Goal: Check status: Check status

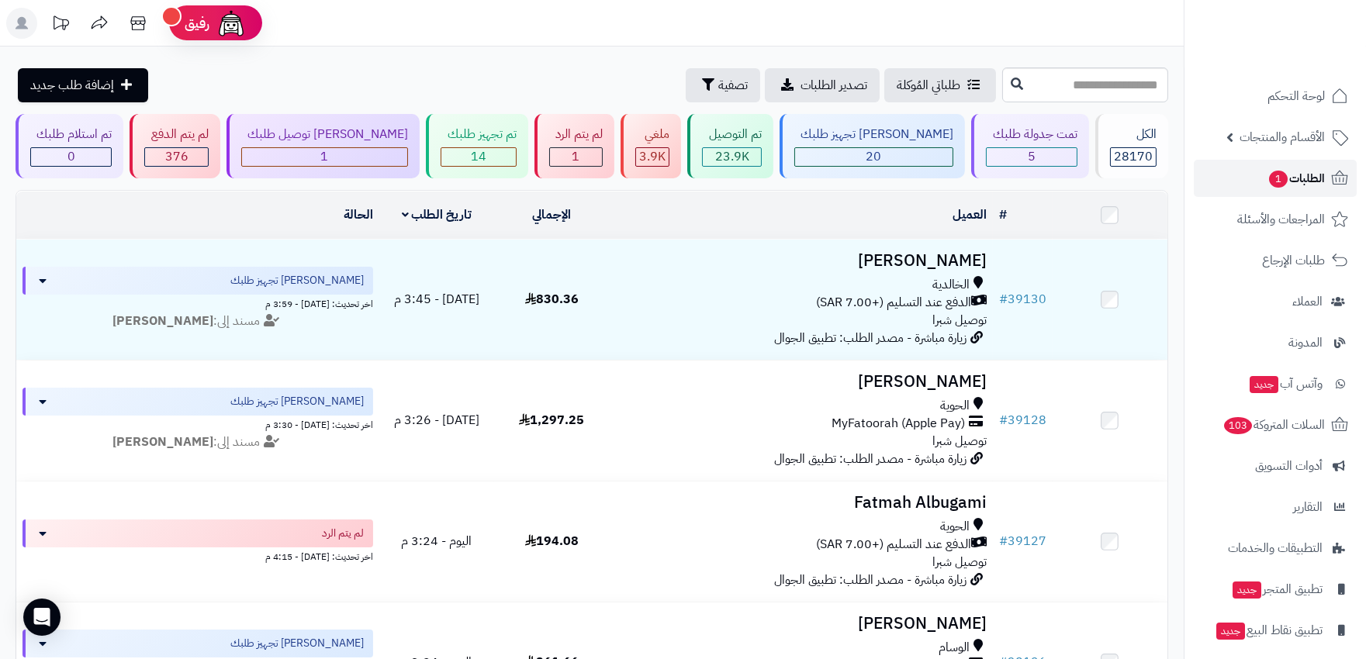
click at [1289, 175] on span "الطلبات 1" at bounding box center [1295, 179] width 57 height 22
click at [895, 159] on div "20" at bounding box center [873, 157] width 157 height 18
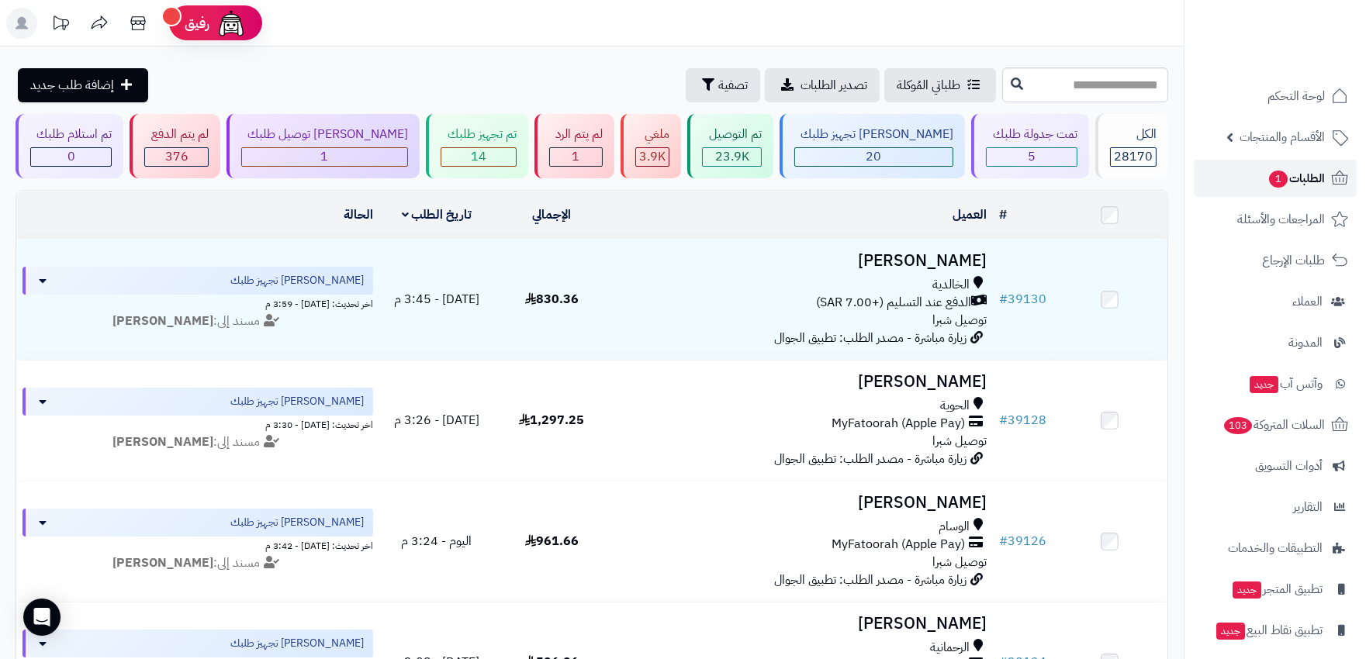
click at [1286, 187] on span "الطلبات 1" at bounding box center [1295, 179] width 57 height 22
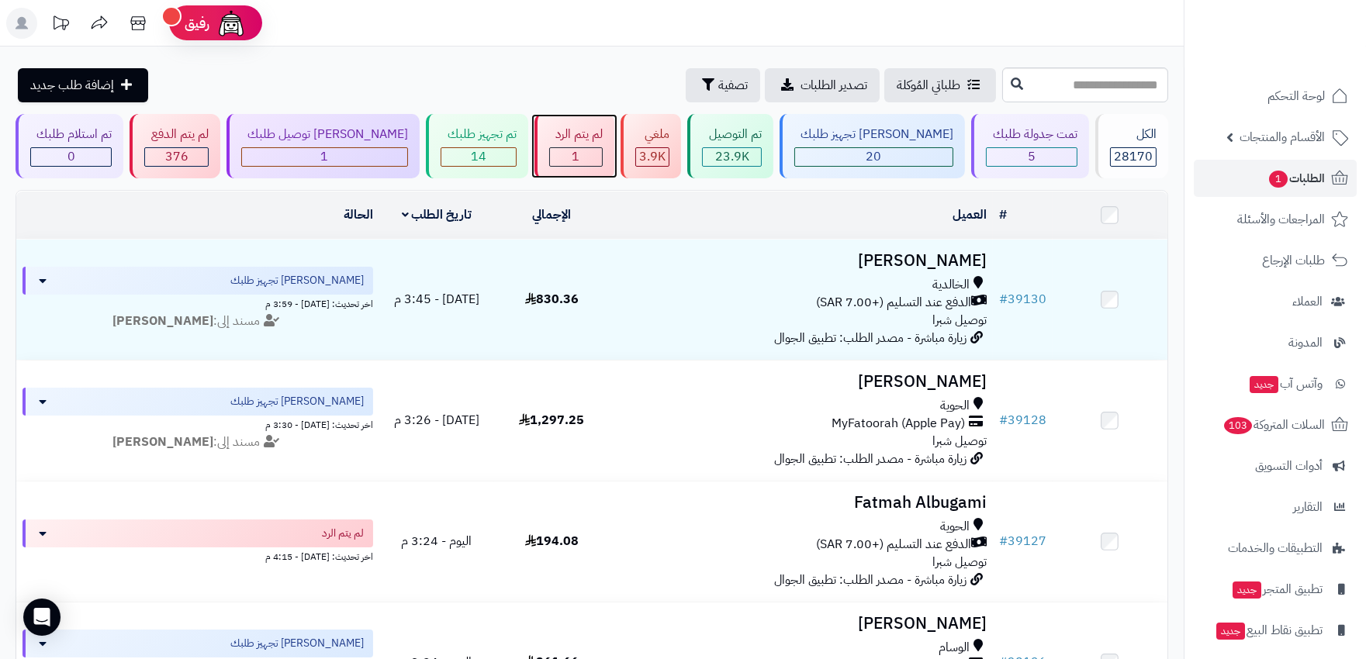
click at [559, 151] on div "1" at bounding box center [576, 157] width 52 height 18
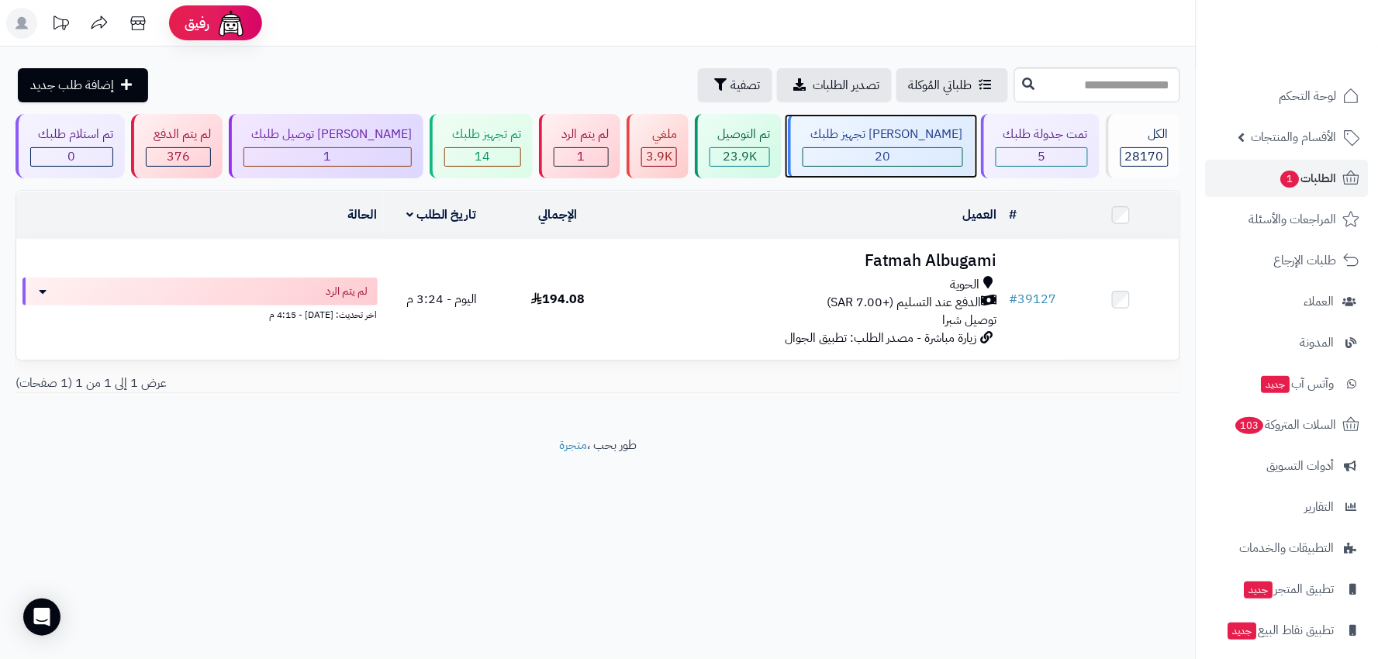
click at [869, 160] on div "20" at bounding box center [883, 157] width 159 height 18
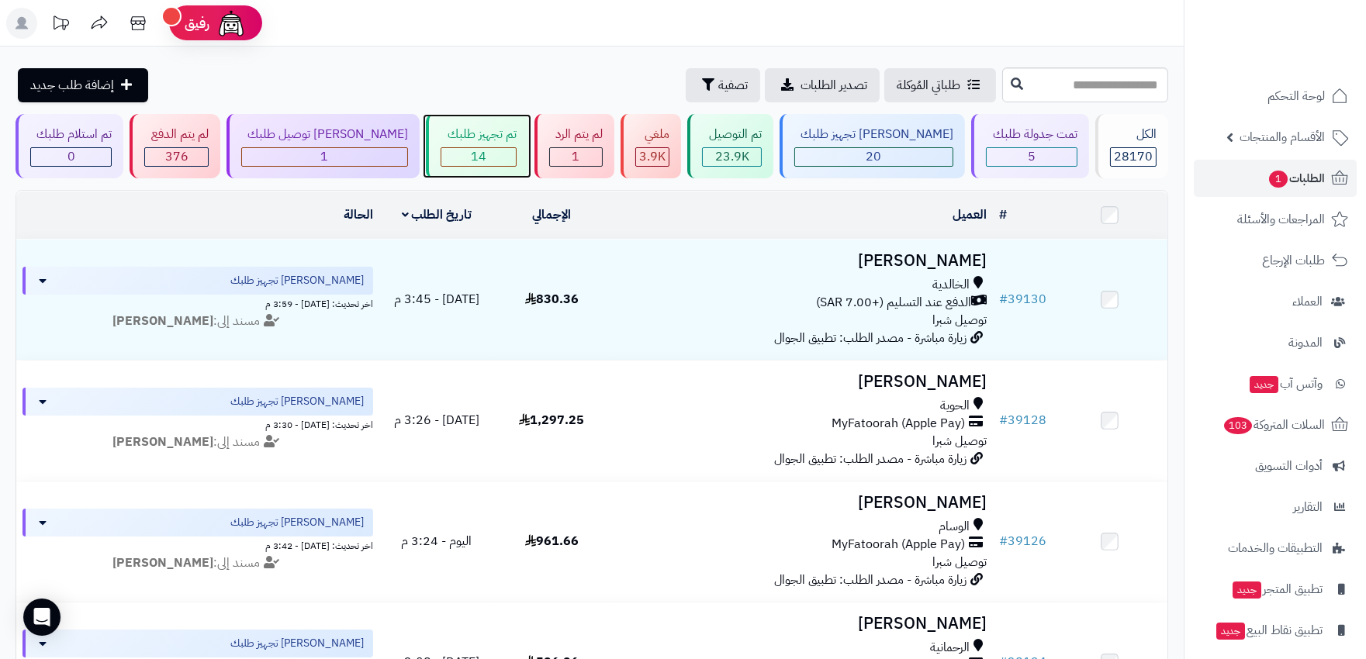
click at [468, 141] on div "تم تجهيز طلبك" at bounding box center [478, 135] width 75 height 18
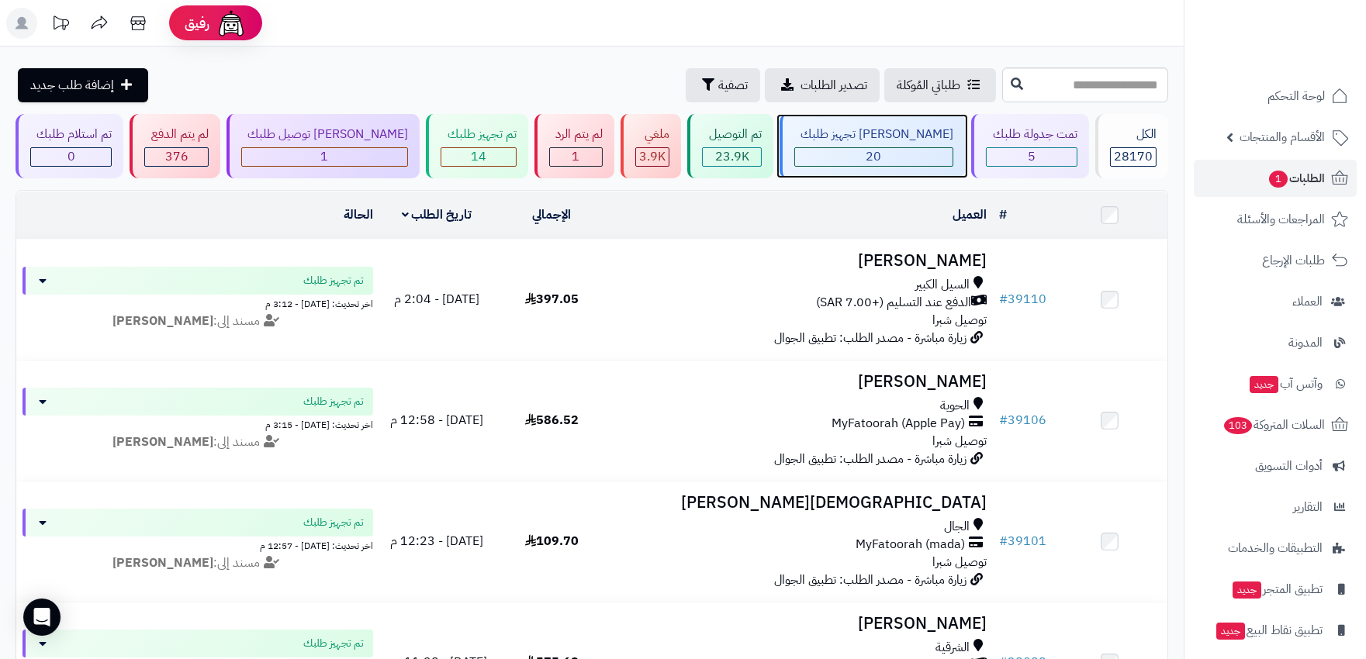
click at [888, 150] on div "20" at bounding box center [873, 157] width 157 height 18
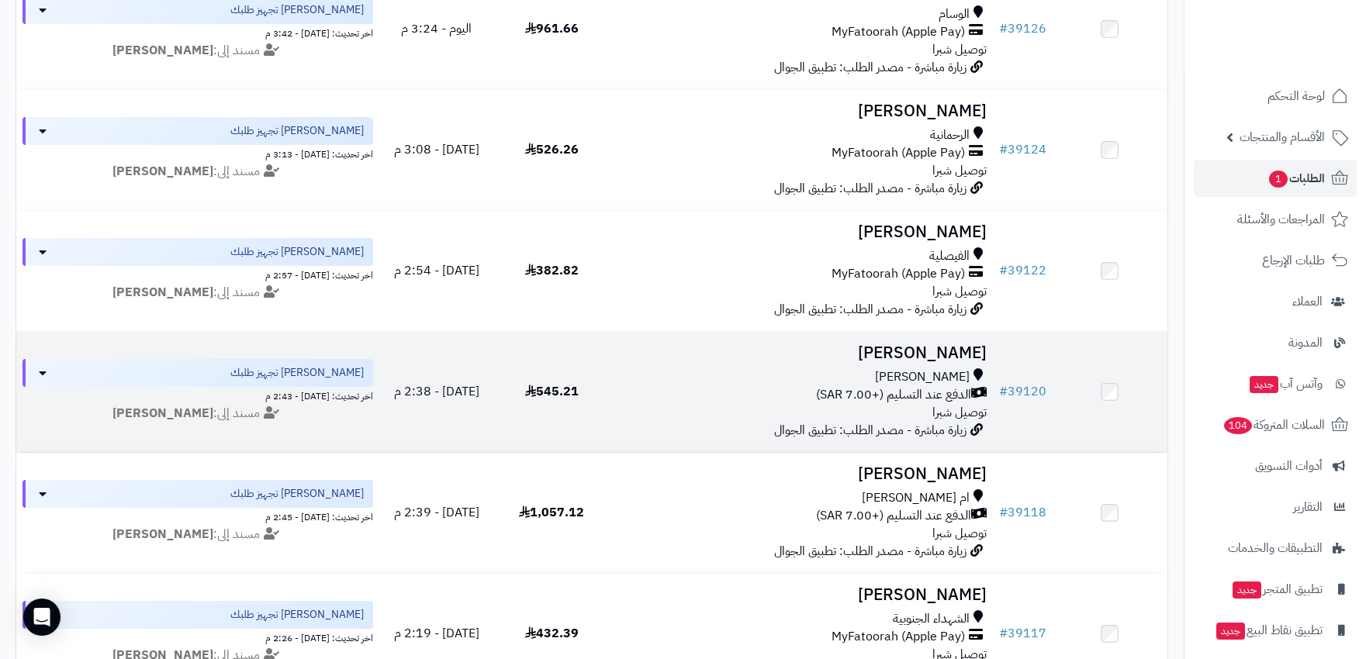
scroll to position [430, 0]
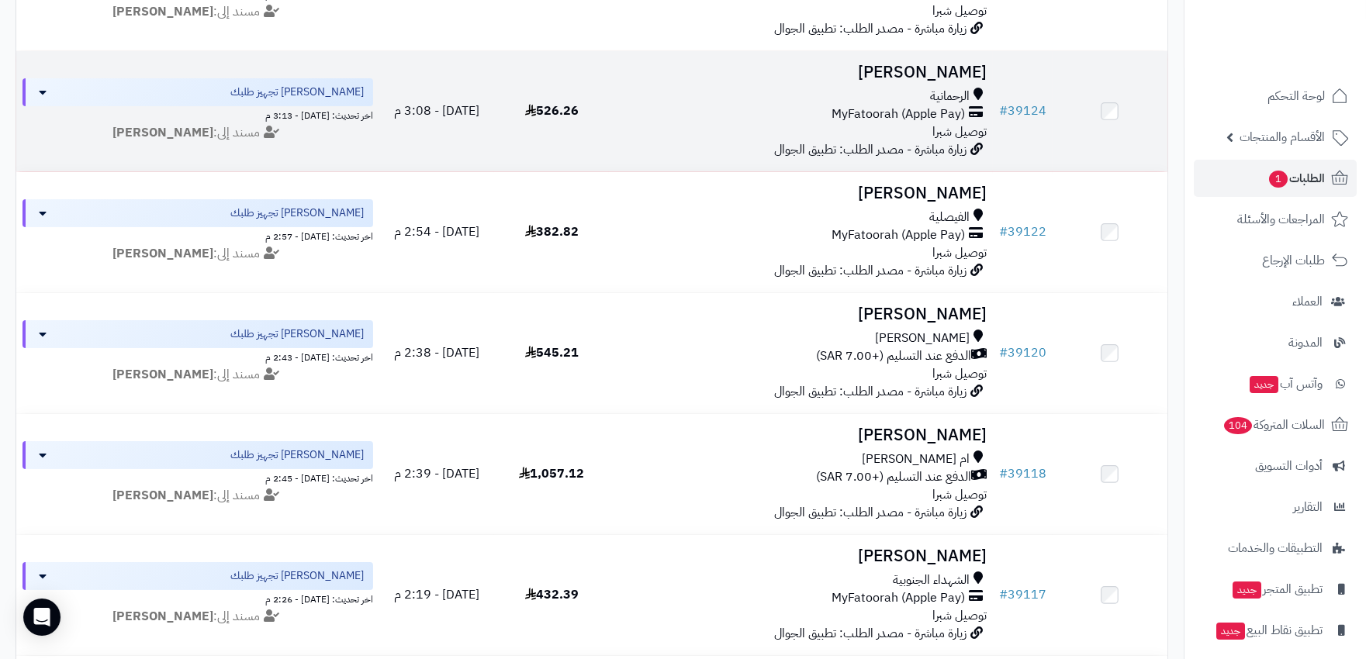
click at [784, 105] on div "MyFatoorah (Apple Pay)" at bounding box center [800, 114] width 371 height 18
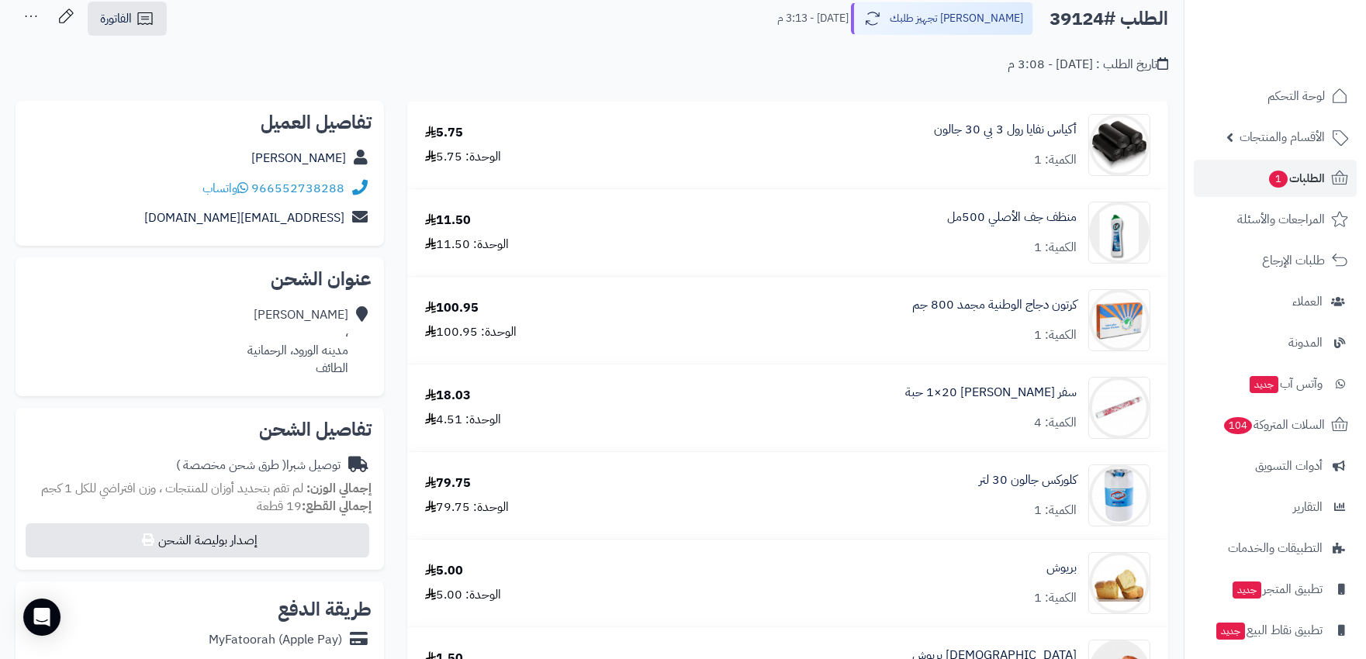
scroll to position [86, 0]
click at [1045, 133] on link "أكياس نفايا رول 3 بي 30 جالون" at bounding box center [1005, 129] width 143 height 18
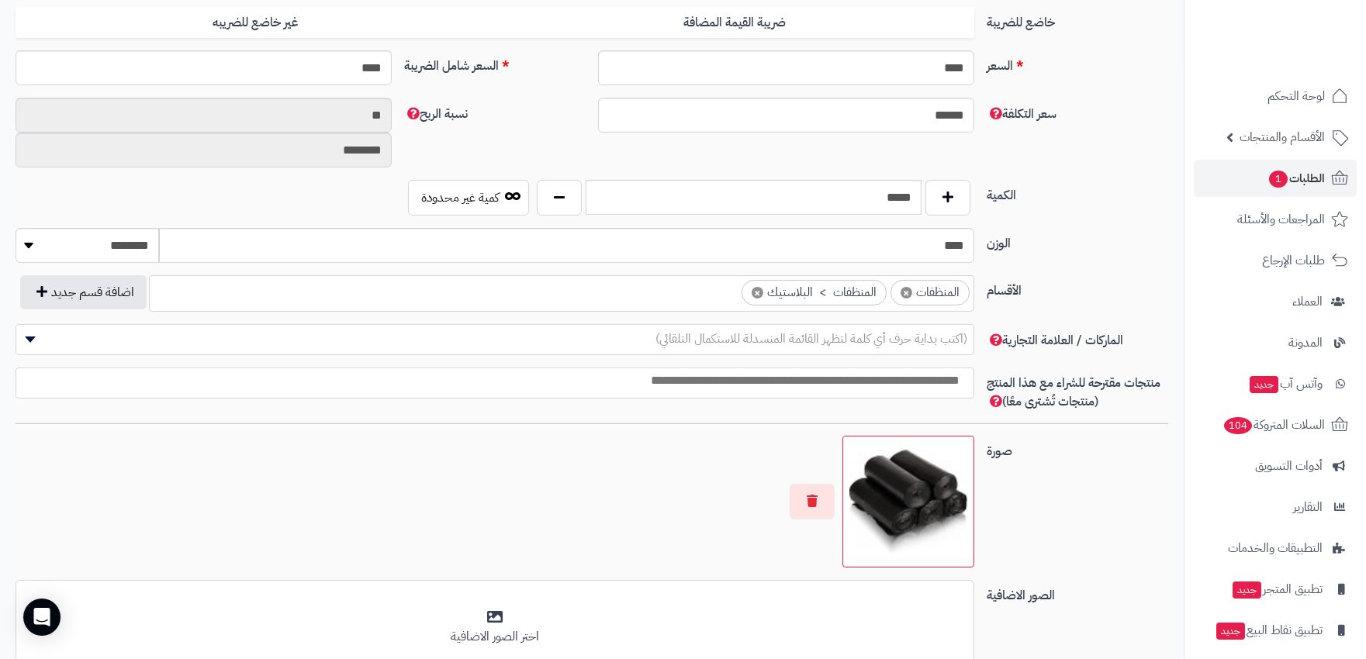
scroll to position [910, 0]
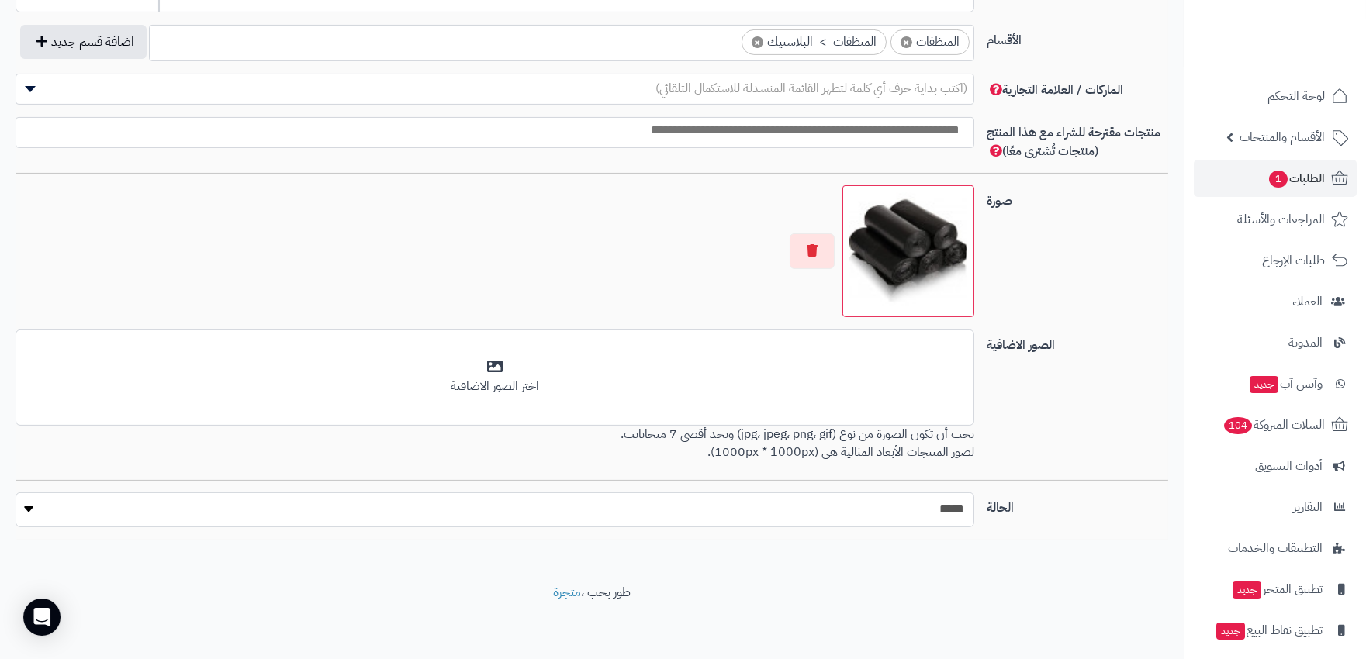
click at [870, 510] on select "***** ****" at bounding box center [495, 510] width 959 height 35
select select "*"
click at [16, 493] on select "***** ****" at bounding box center [495, 510] width 959 height 35
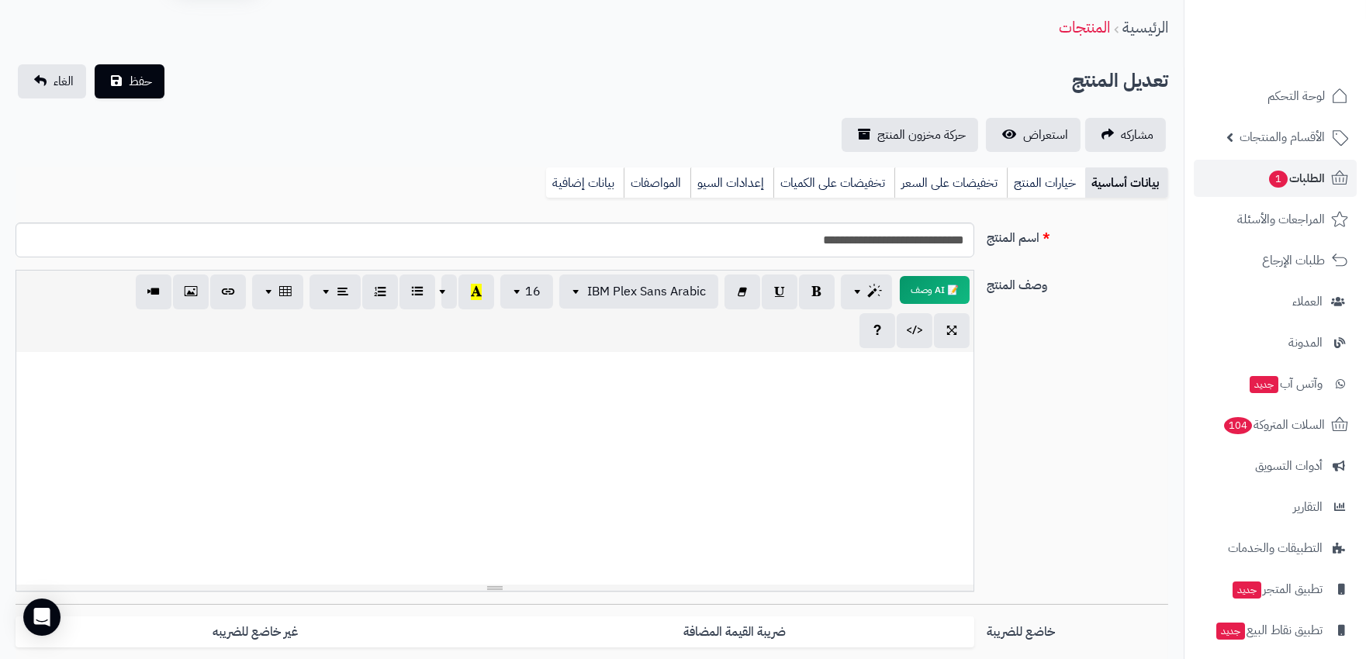
scroll to position [48, 0]
click at [121, 88] on button "حفظ" at bounding box center [130, 82] width 70 height 34
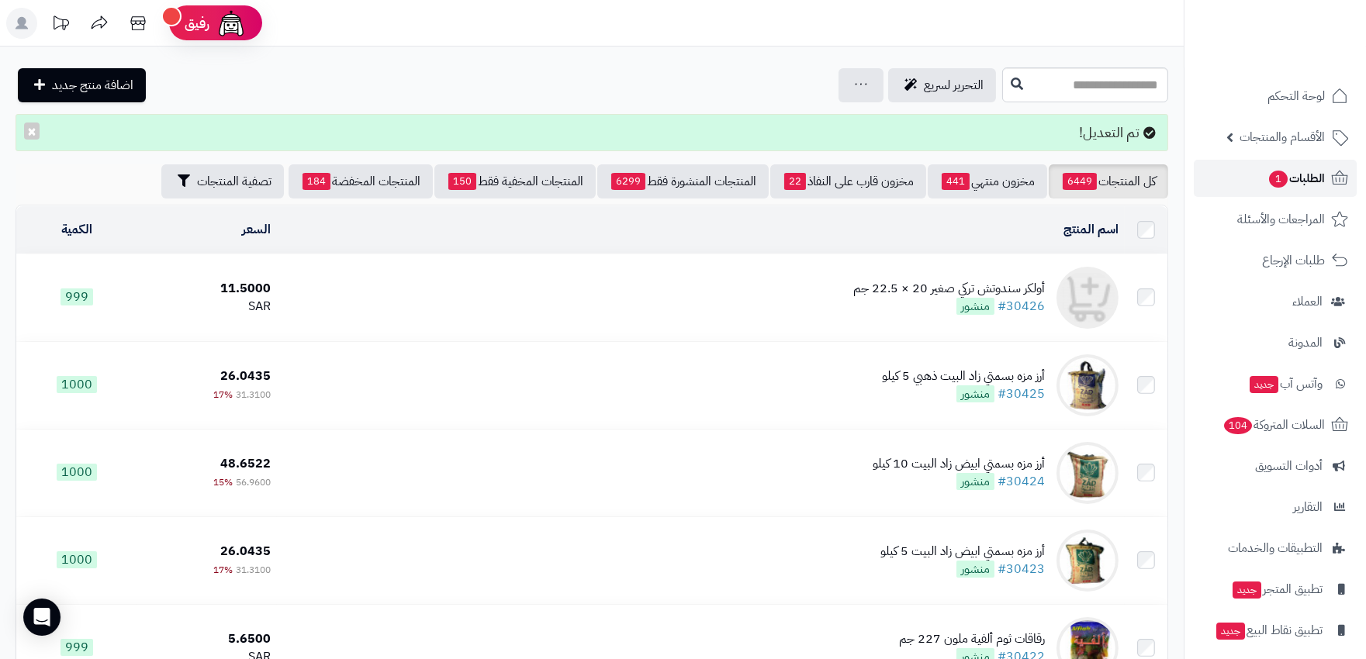
click at [1306, 172] on span "الطلبات 1" at bounding box center [1295, 179] width 57 height 22
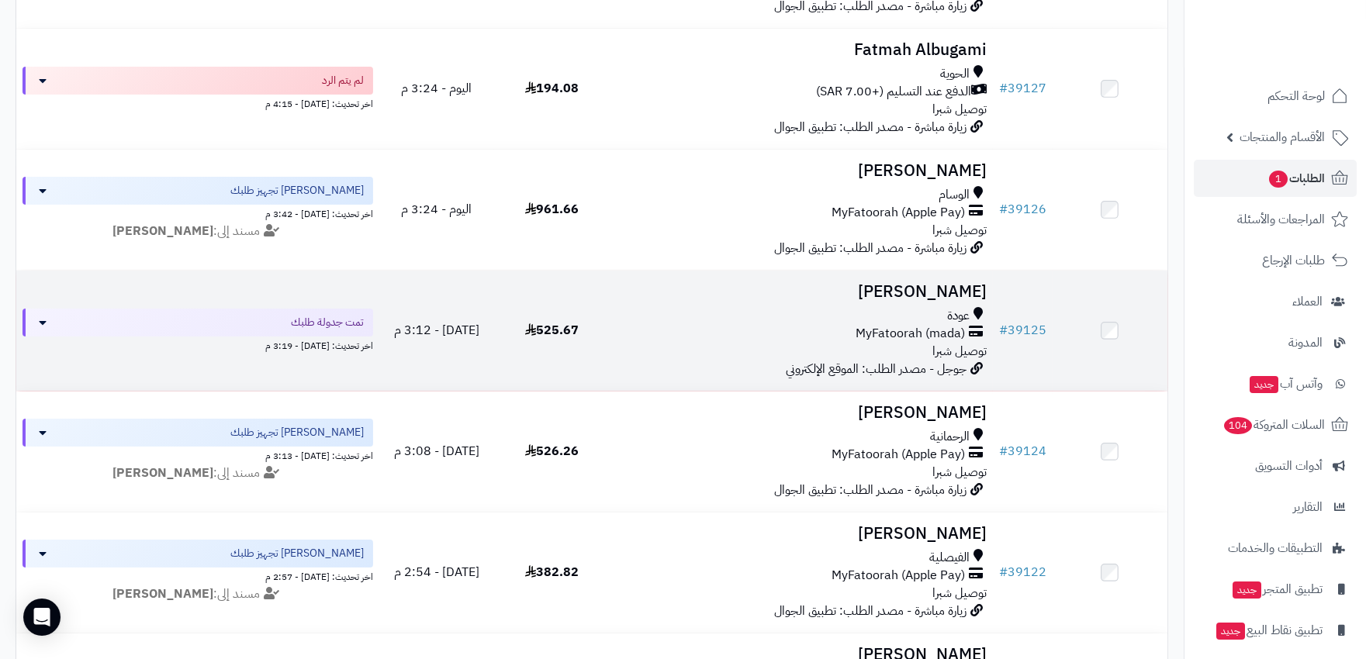
scroll to position [603, 0]
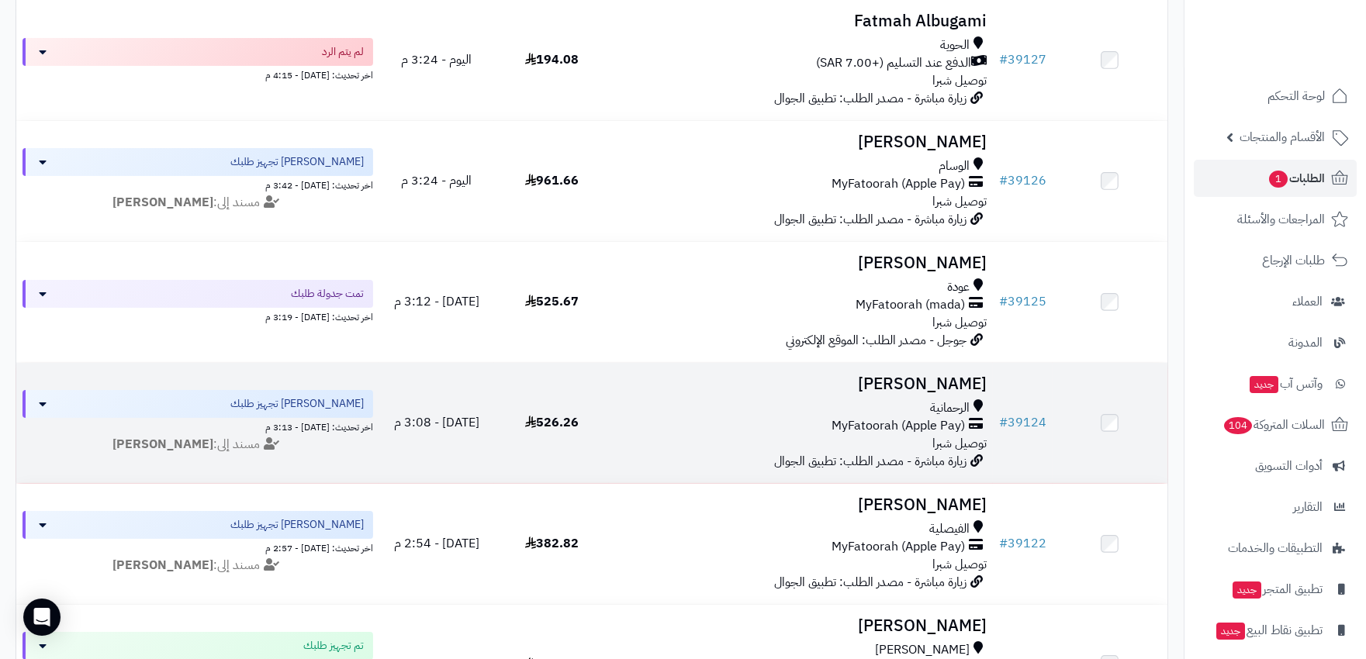
click at [645, 427] on div "MyFatoorah (Apple Pay)" at bounding box center [800, 426] width 371 height 18
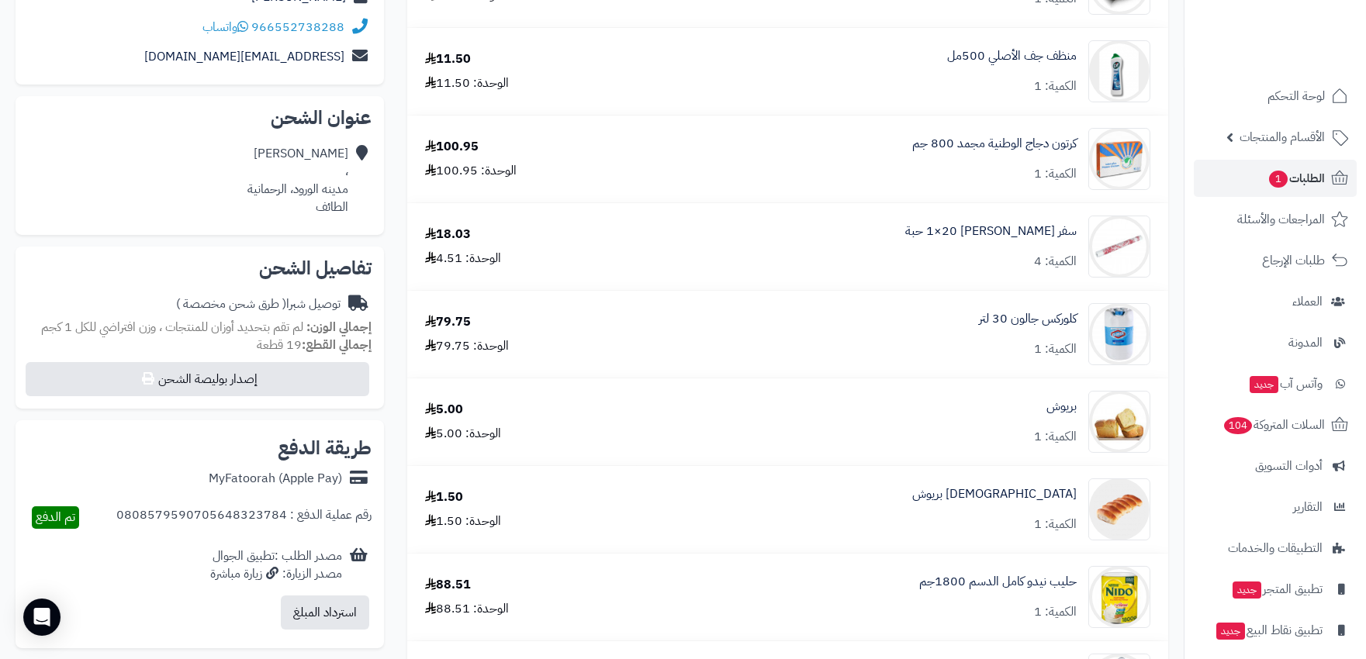
scroll to position [258, 0]
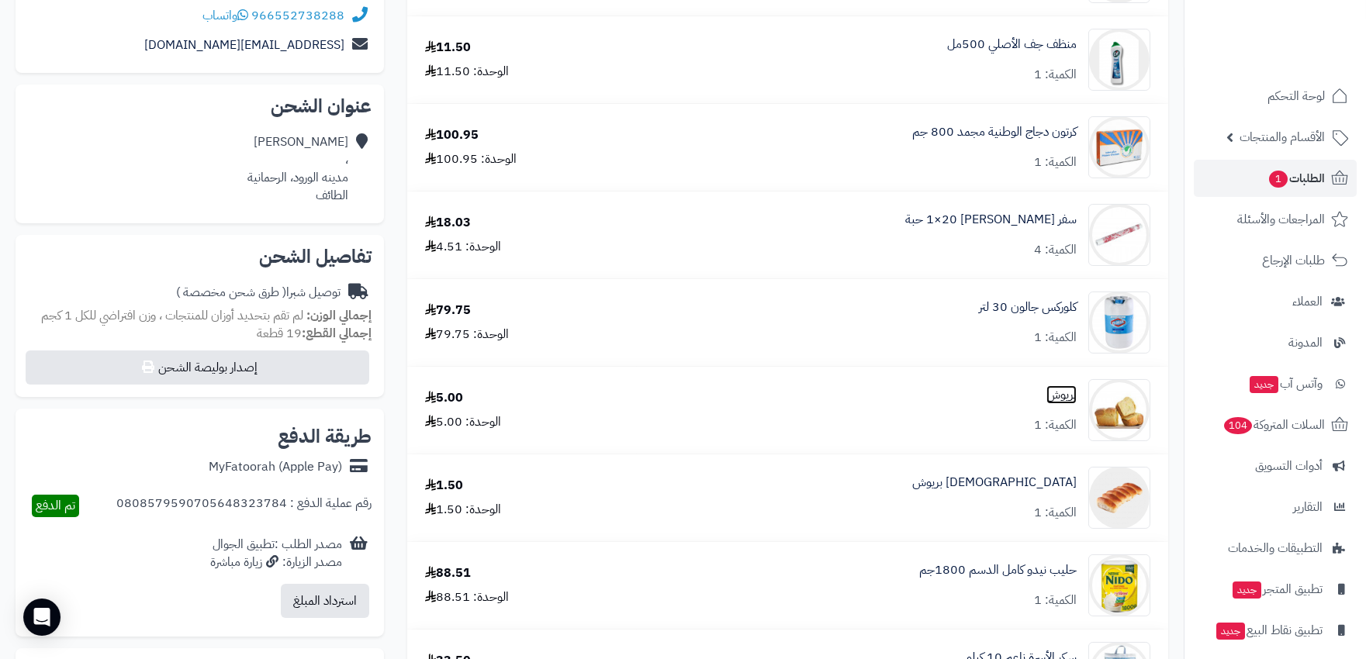
click at [1056, 392] on link "بريوش" at bounding box center [1061, 395] width 30 height 18
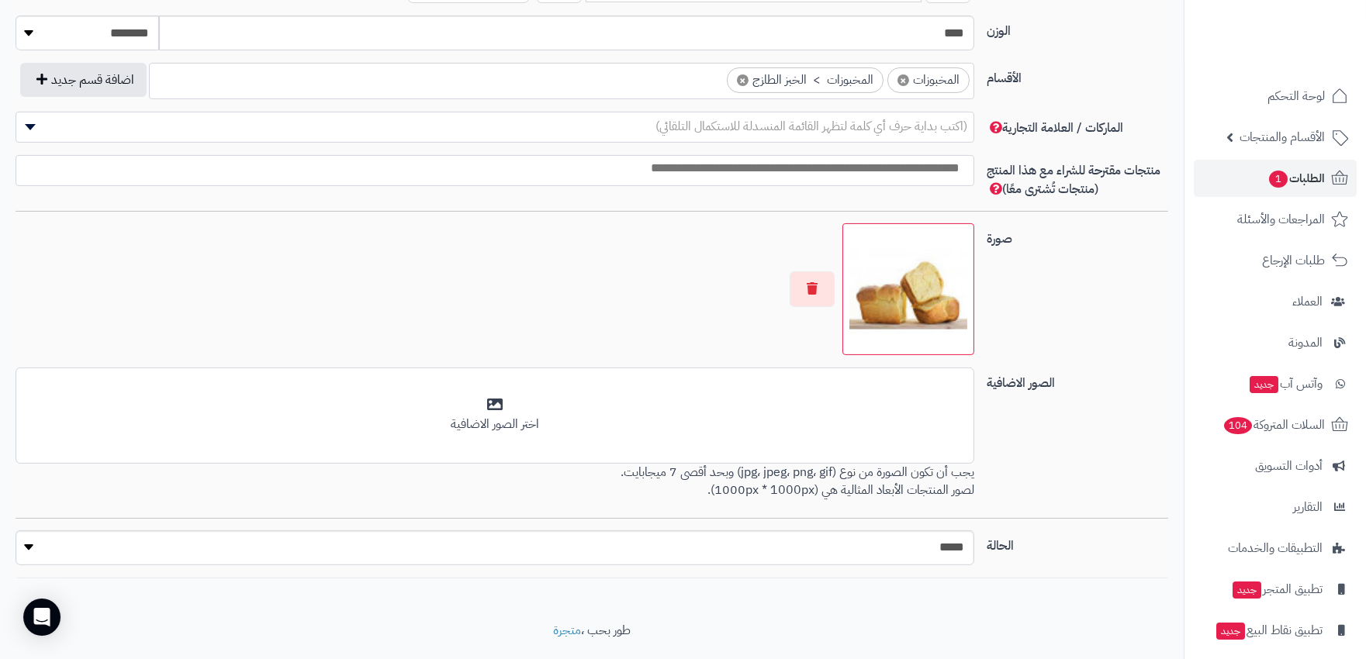
scroll to position [910, 0]
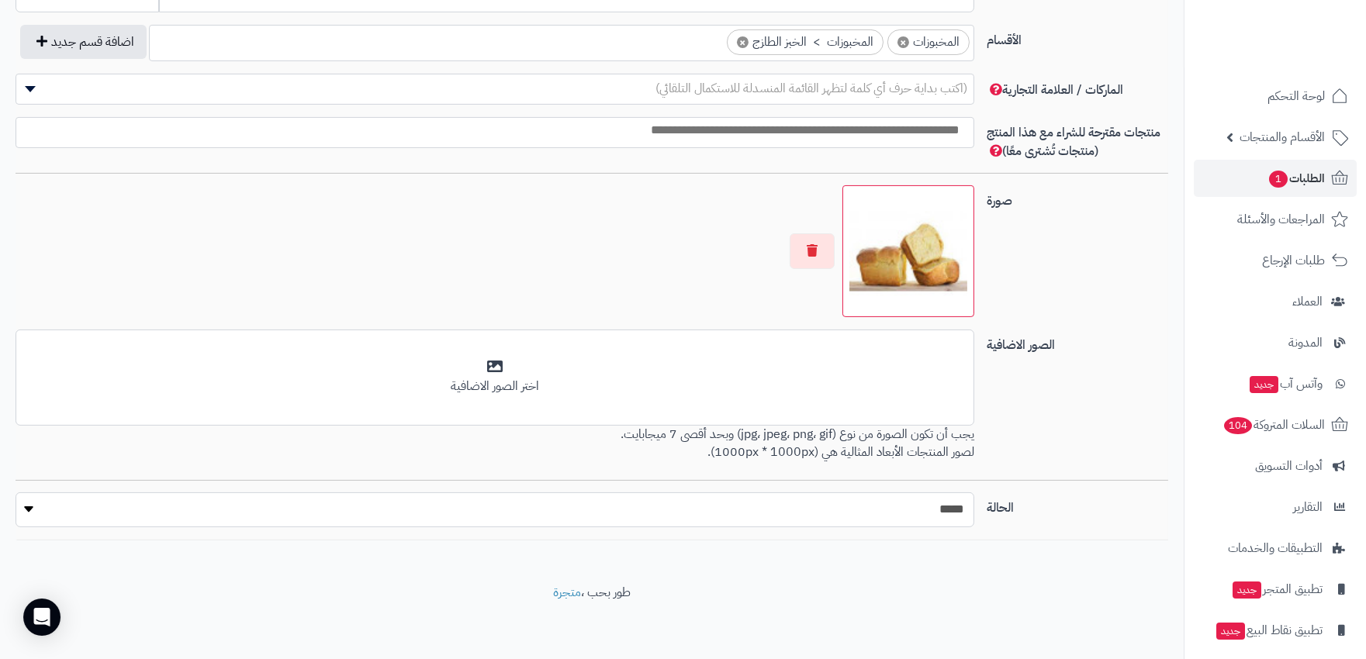
click at [925, 501] on select "***** ****" at bounding box center [495, 510] width 959 height 35
select select "*"
click at [16, 493] on select "***** ****" at bounding box center [495, 510] width 959 height 35
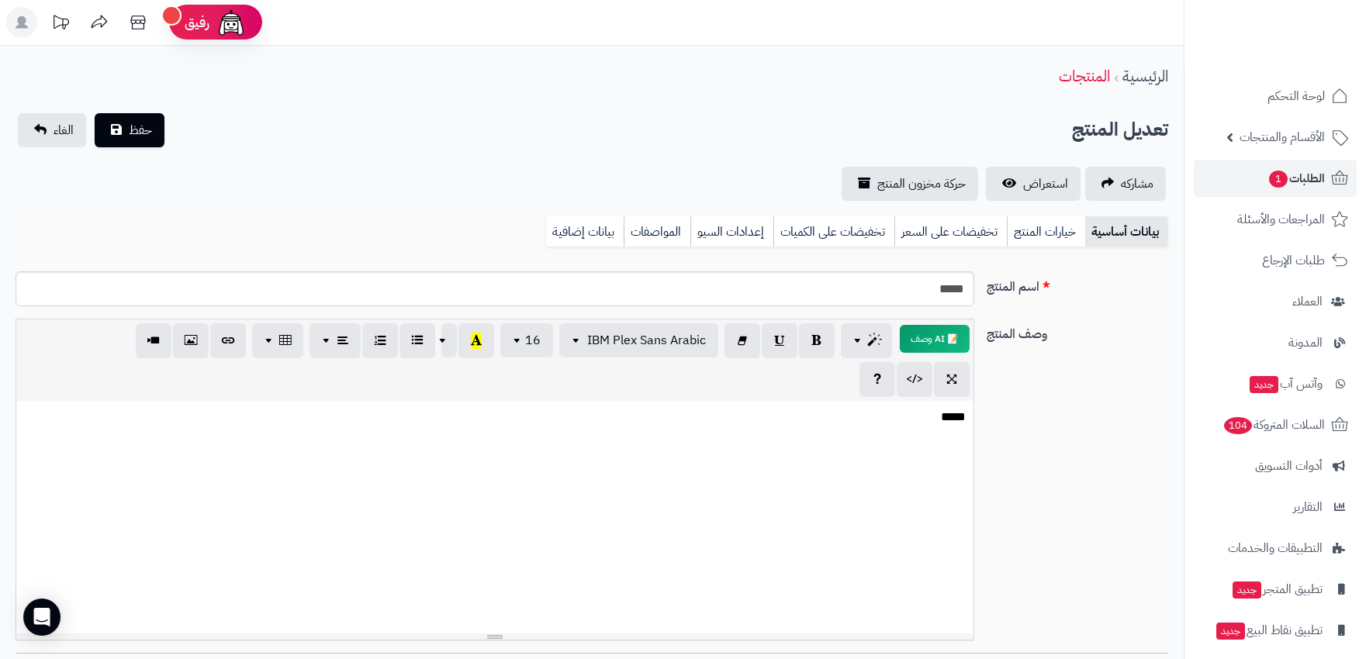
scroll to position [0, 0]
click at [134, 124] on span "حفظ" at bounding box center [140, 130] width 23 height 19
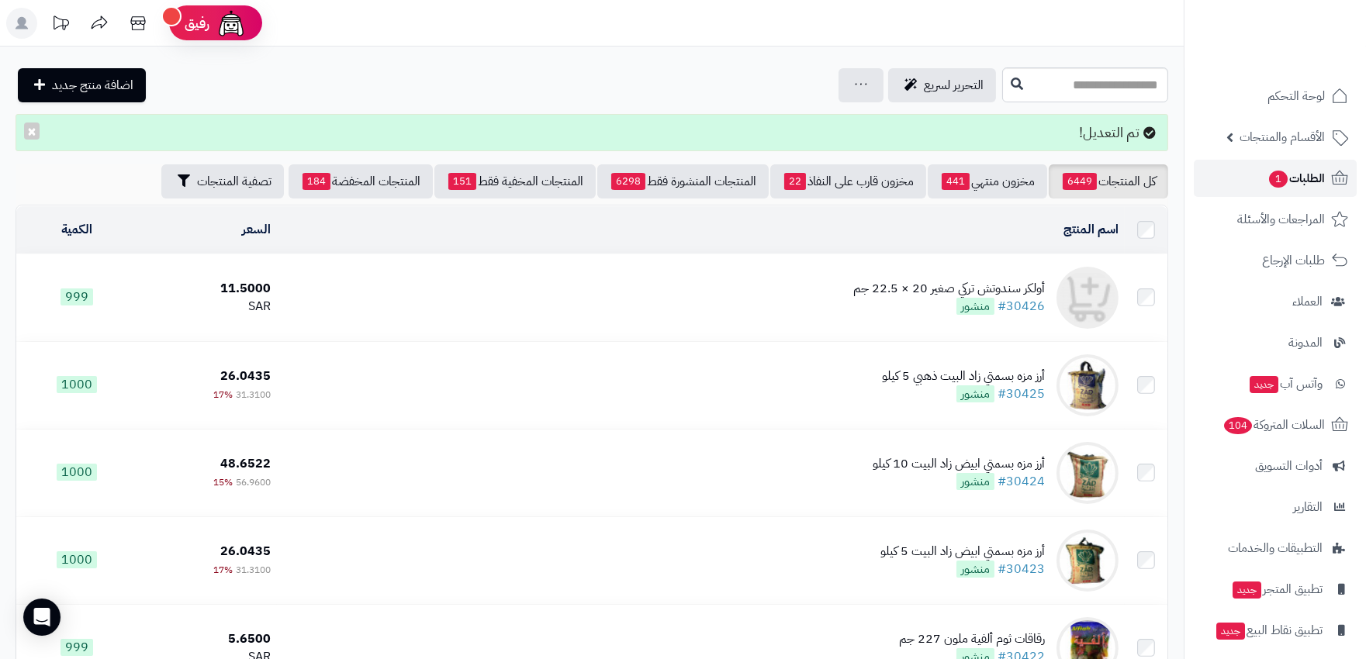
click at [1307, 180] on span "الطلبات 1" at bounding box center [1295, 179] width 57 height 22
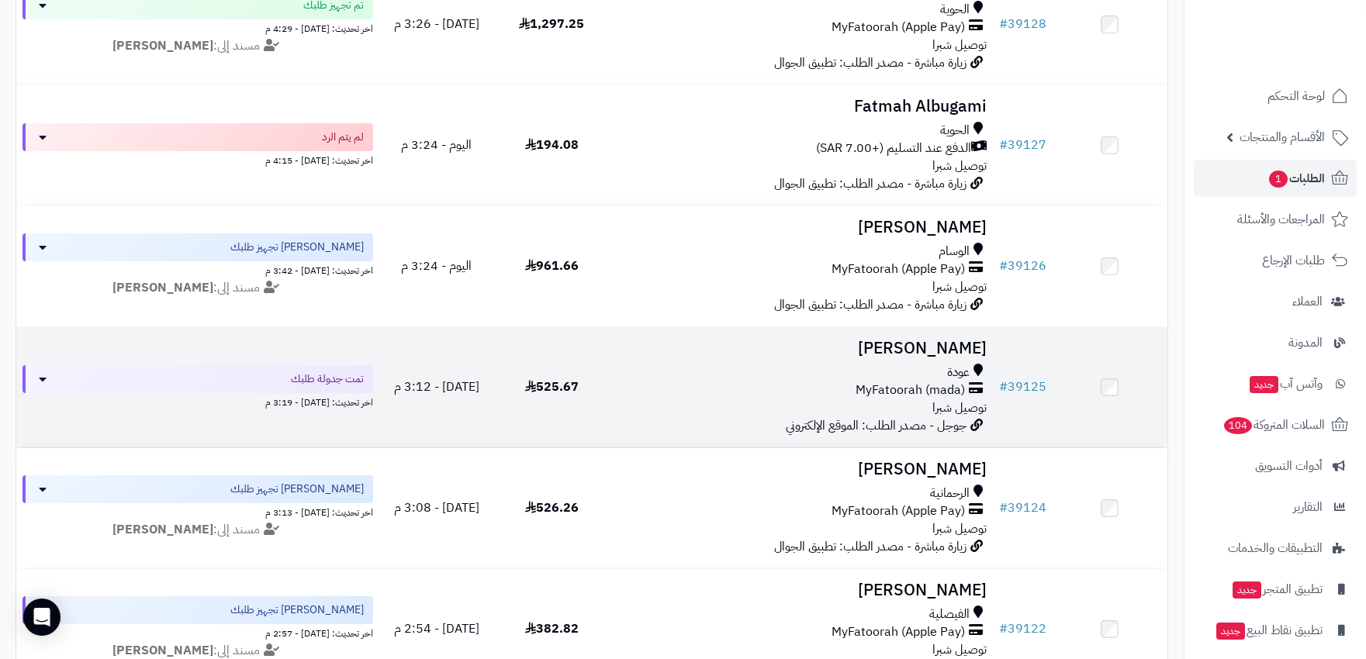
scroll to position [689, 0]
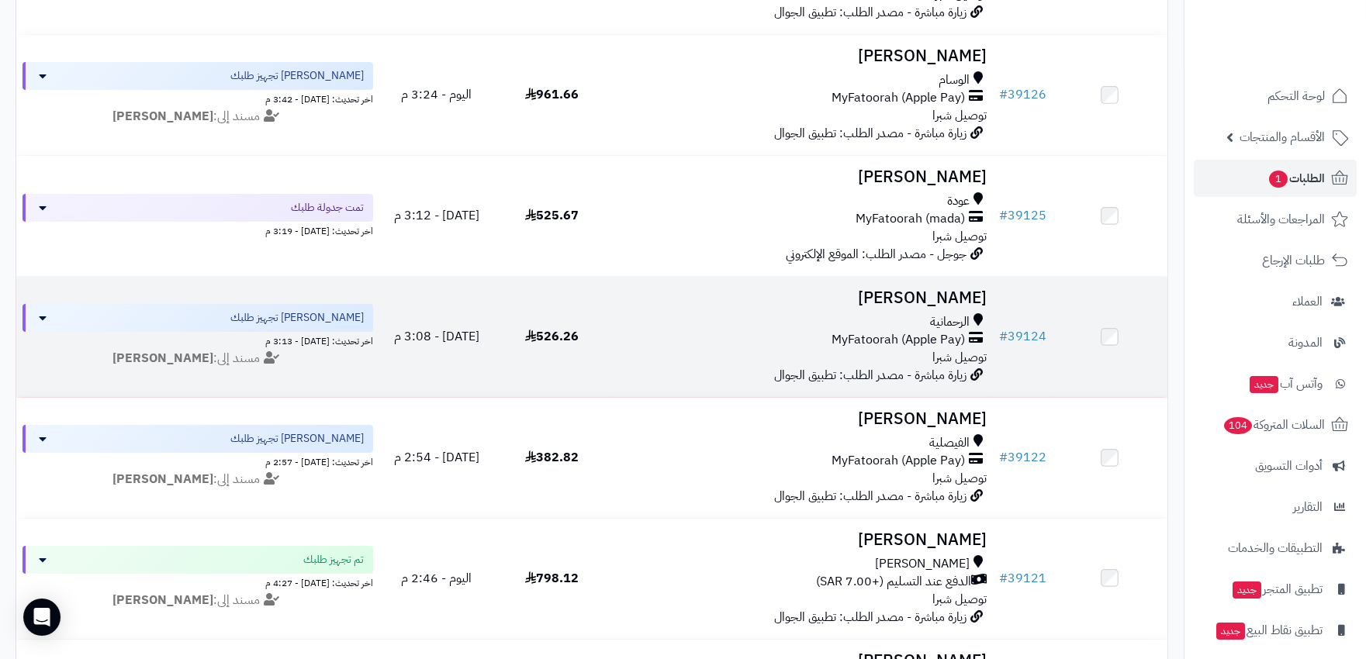
click at [708, 351] on div "الرحمانية MyFatoorah (Apple Pay) توصيل شبرا" at bounding box center [800, 340] width 371 height 54
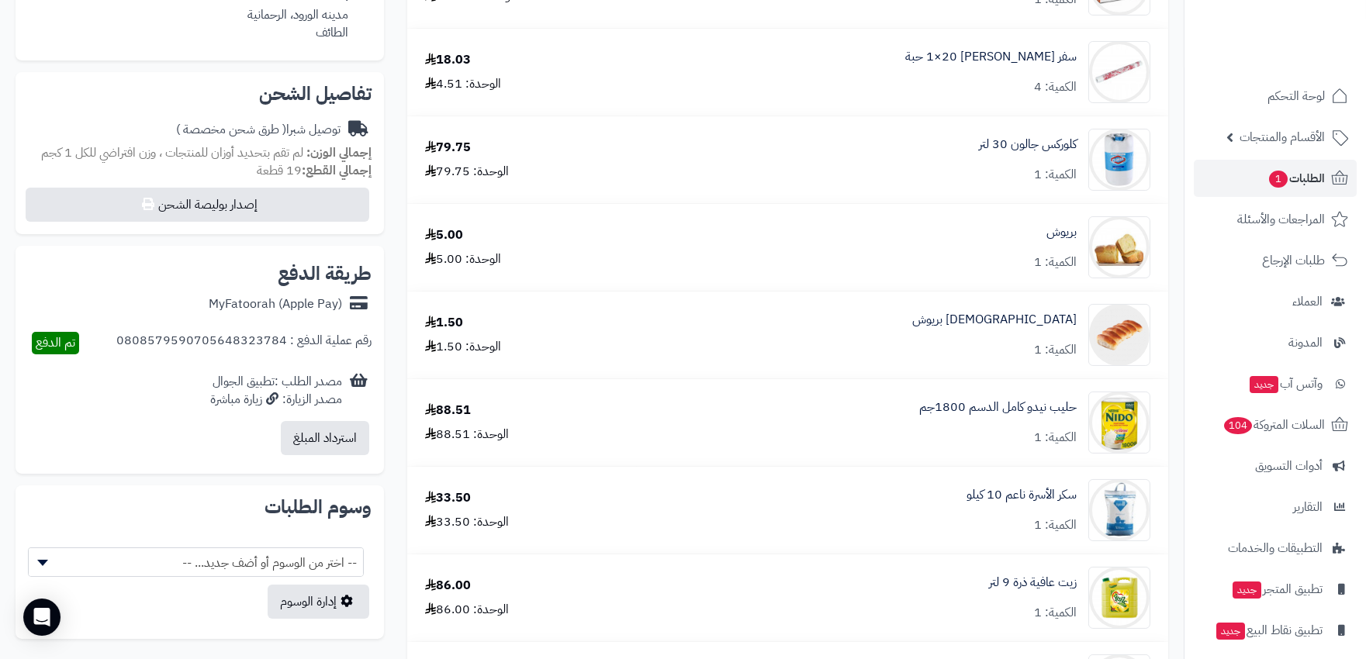
scroll to position [430, 0]
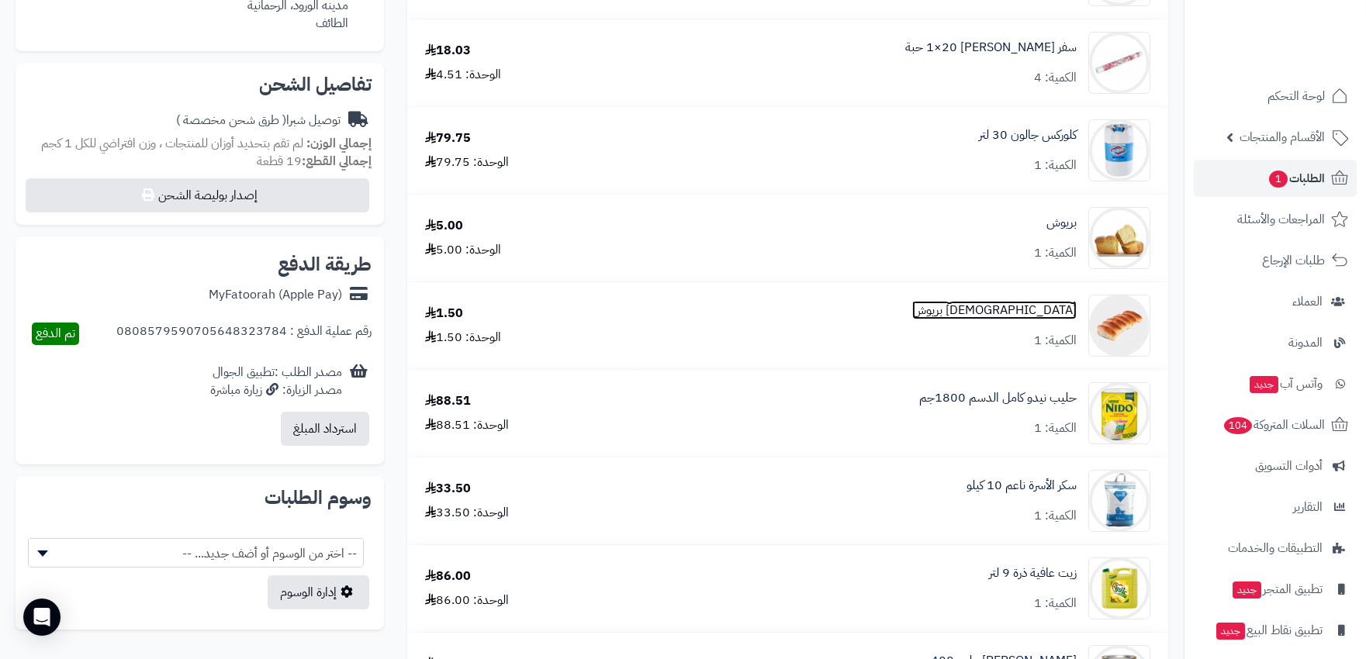
click at [1063, 316] on link "[DEMOGRAPHIC_DATA] بريوش" at bounding box center [994, 311] width 164 height 18
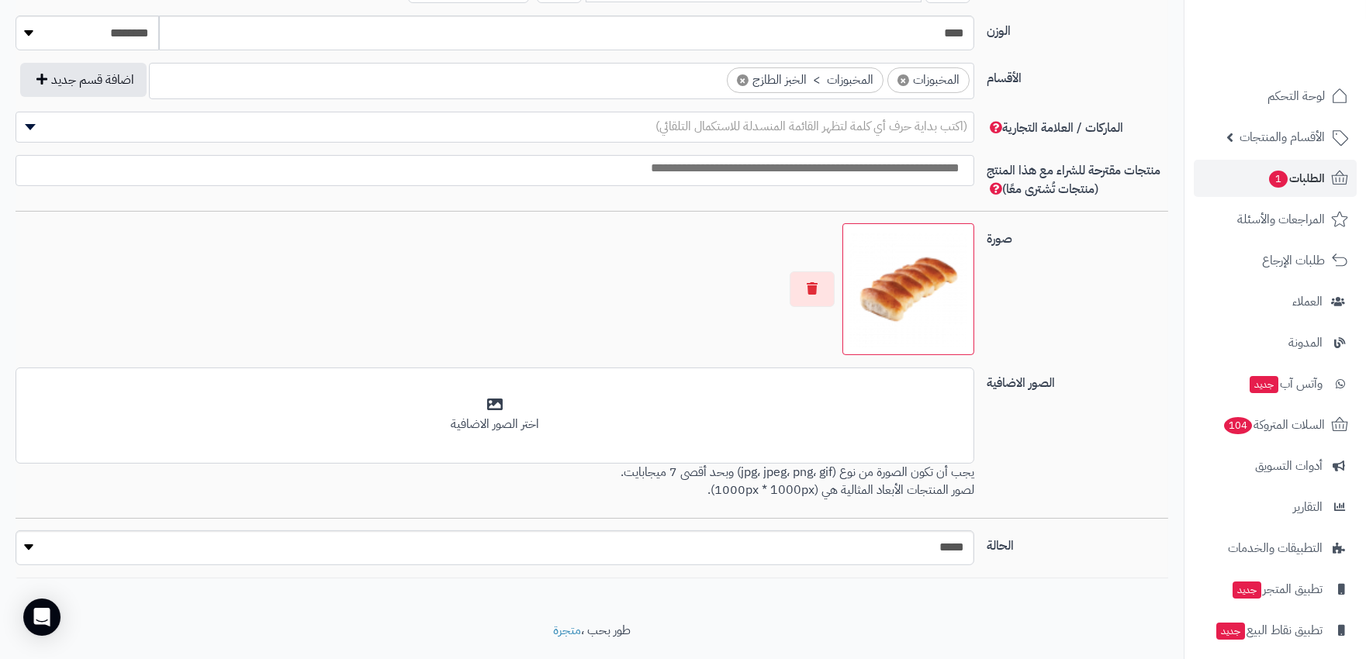
scroll to position [910, 0]
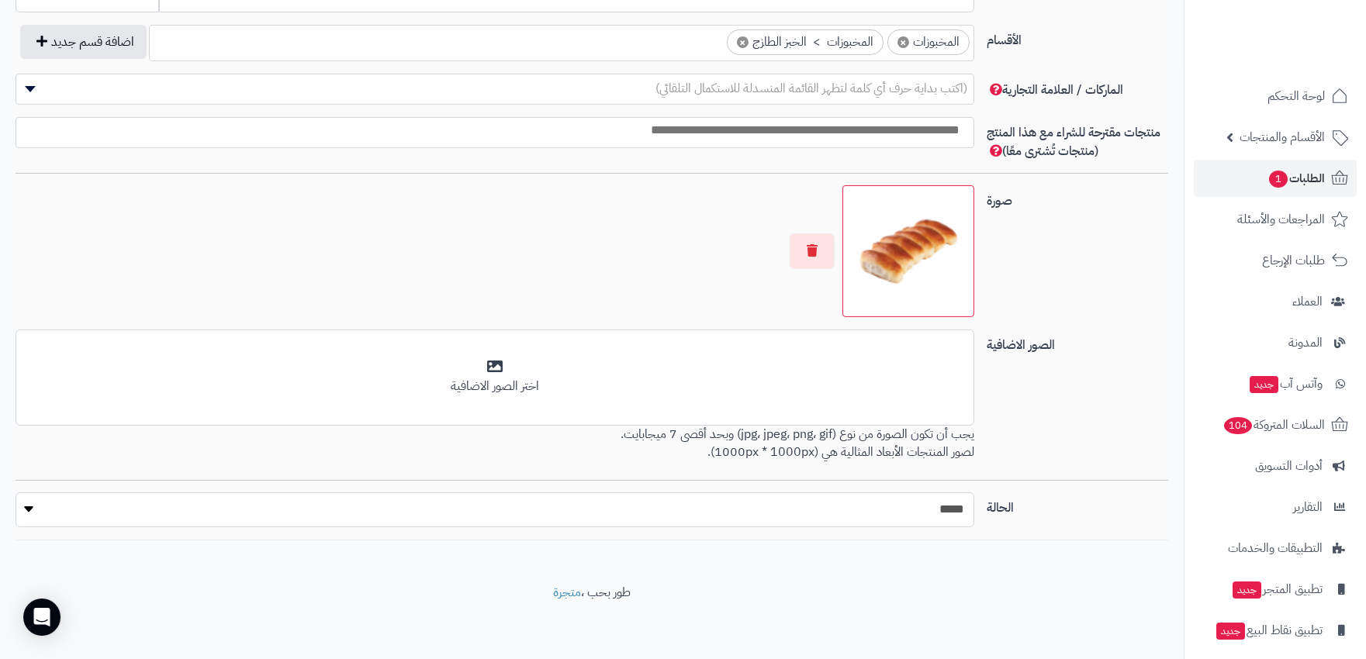
click at [917, 504] on select "***** ****" at bounding box center [495, 510] width 959 height 35
select select "*"
click at [16, 493] on select "***** ****" at bounding box center [495, 510] width 959 height 35
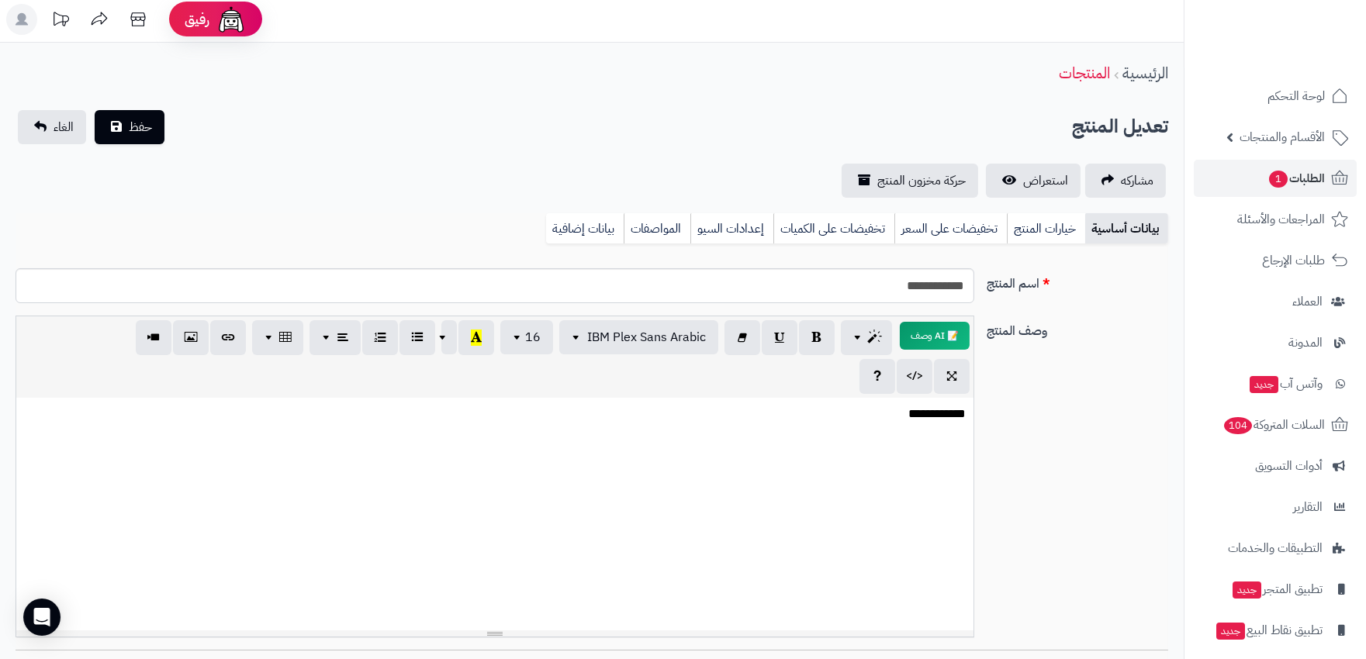
scroll to position [0, 0]
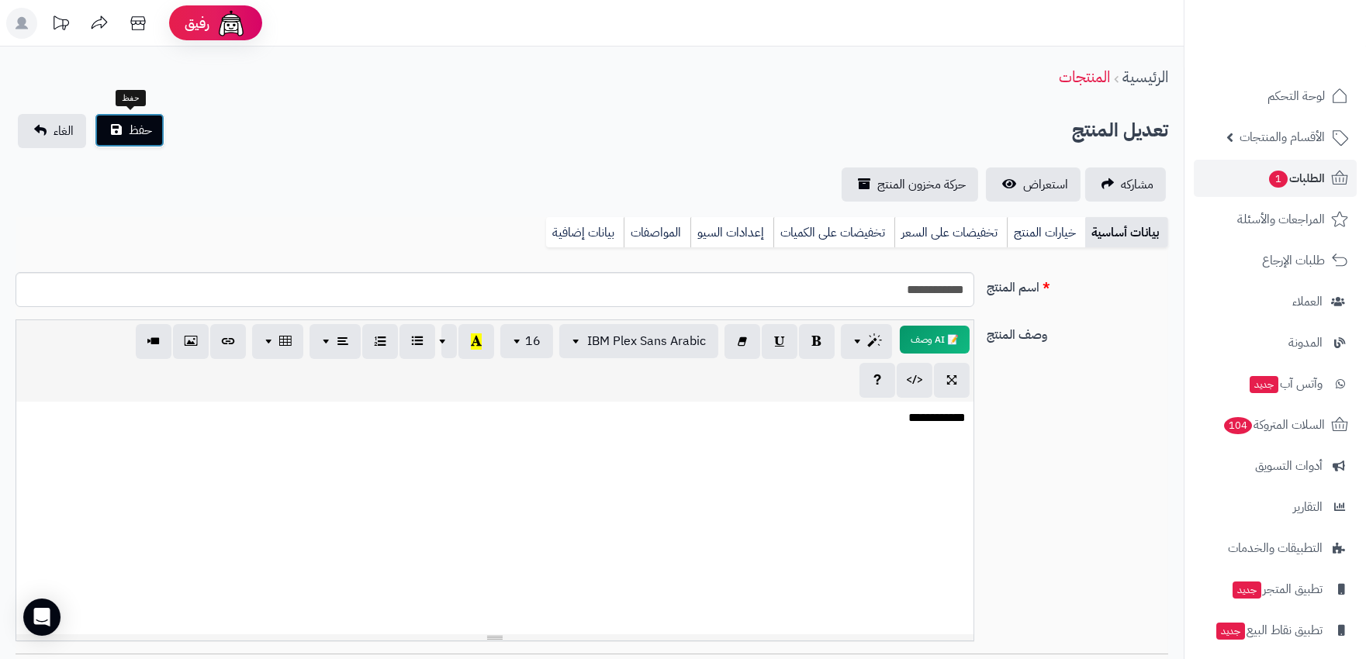
click at [143, 141] on button "حفظ" at bounding box center [130, 130] width 70 height 34
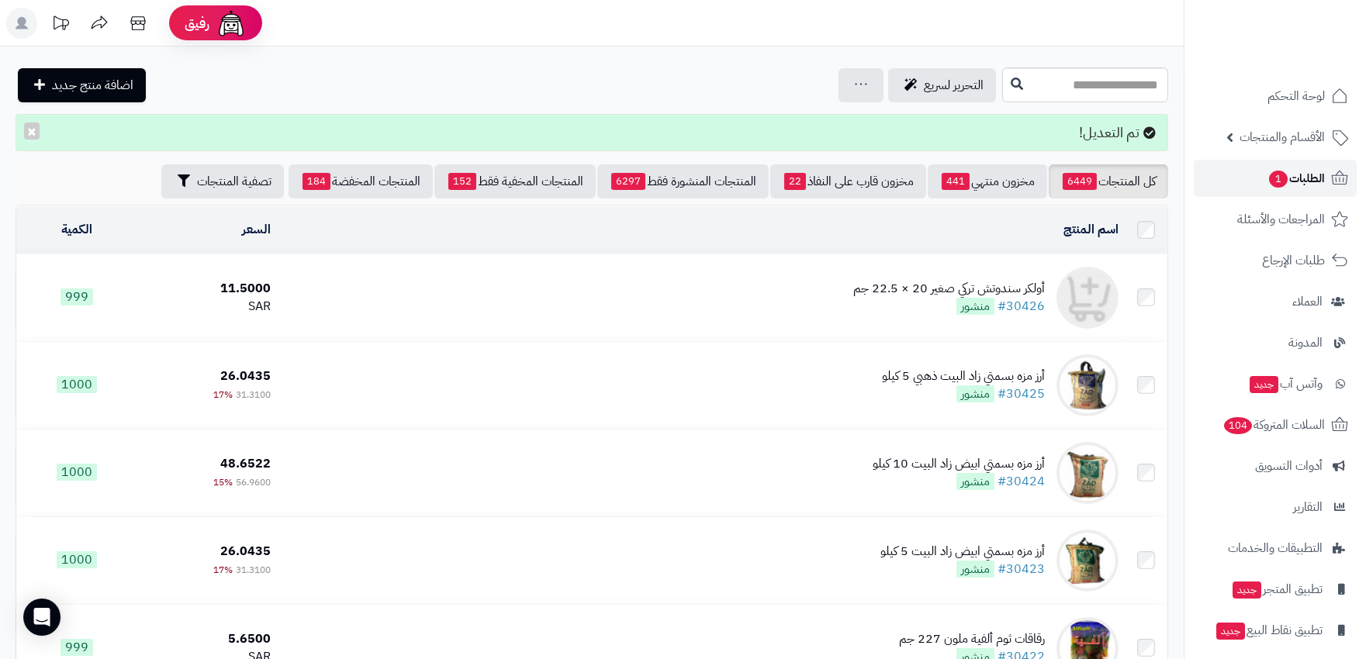
click at [1313, 183] on span "الطلبات 1" at bounding box center [1295, 179] width 57 height 22
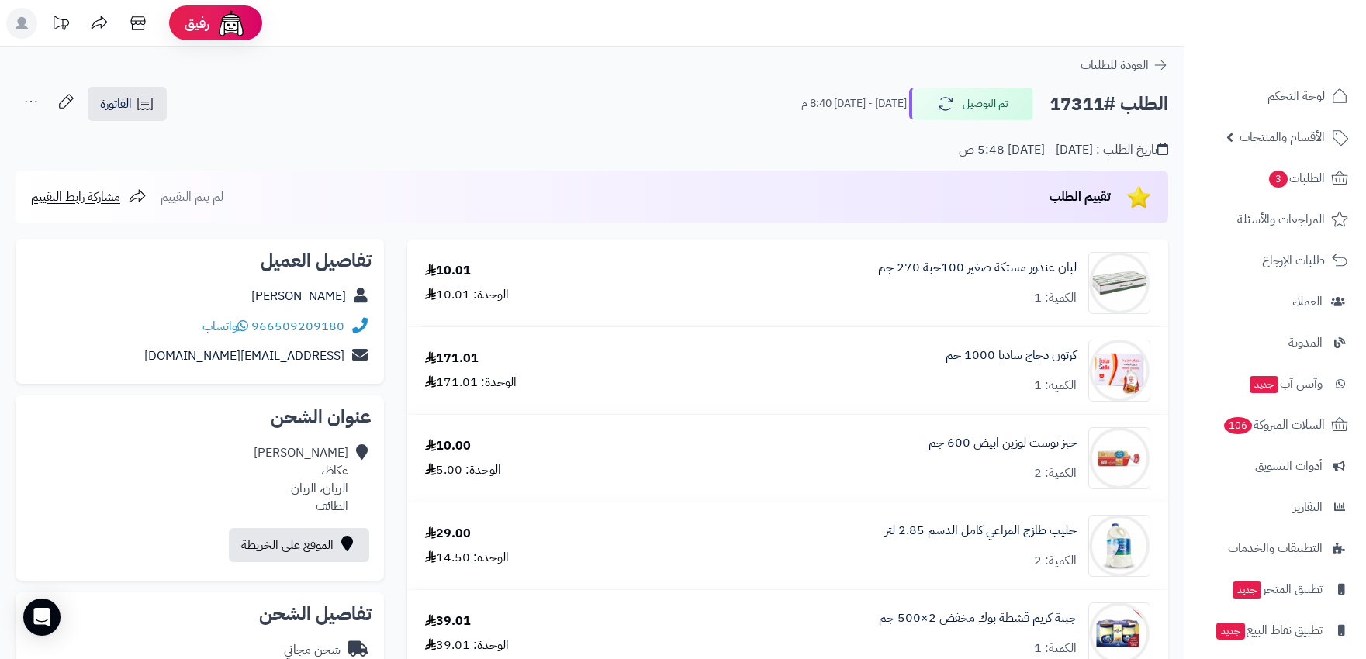
click at [1295, 166] on link "الطلبات 3" at bounding box center [1275, 178] width 163 height 37
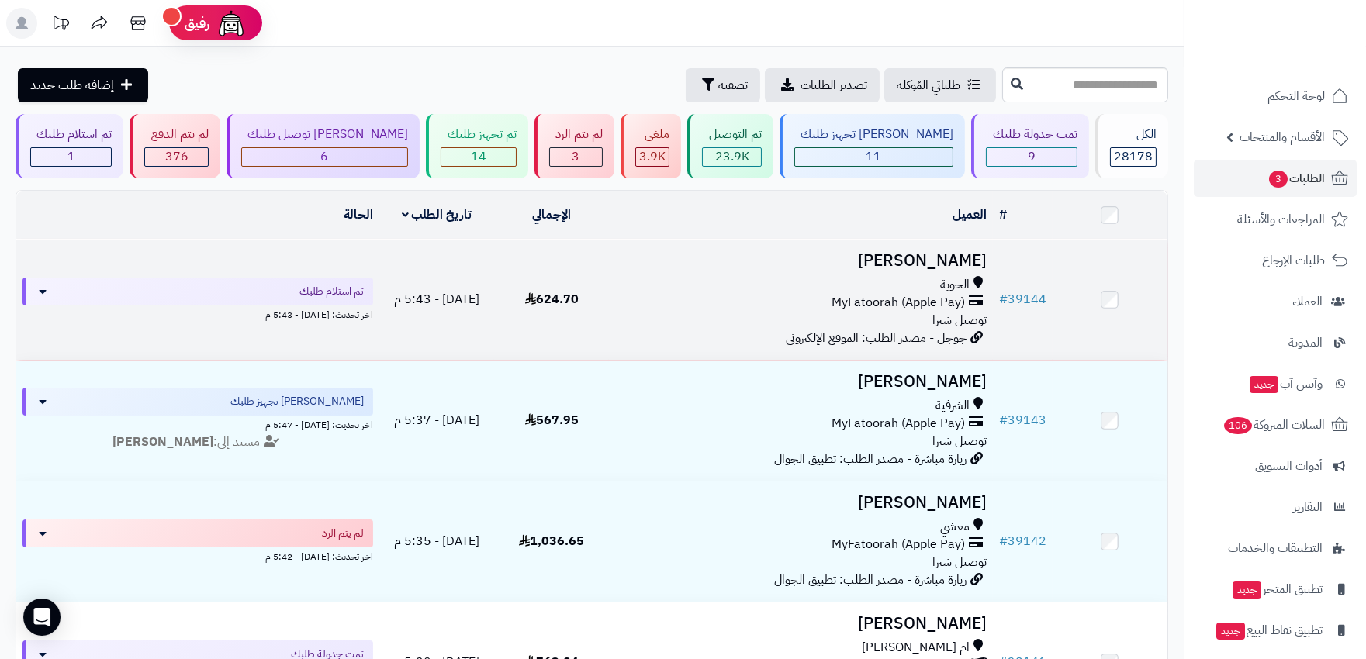
click at [708, 308] on div "MyFatoorah (Apple Pay)" at bounding box center [800, 303] width 371 height 18
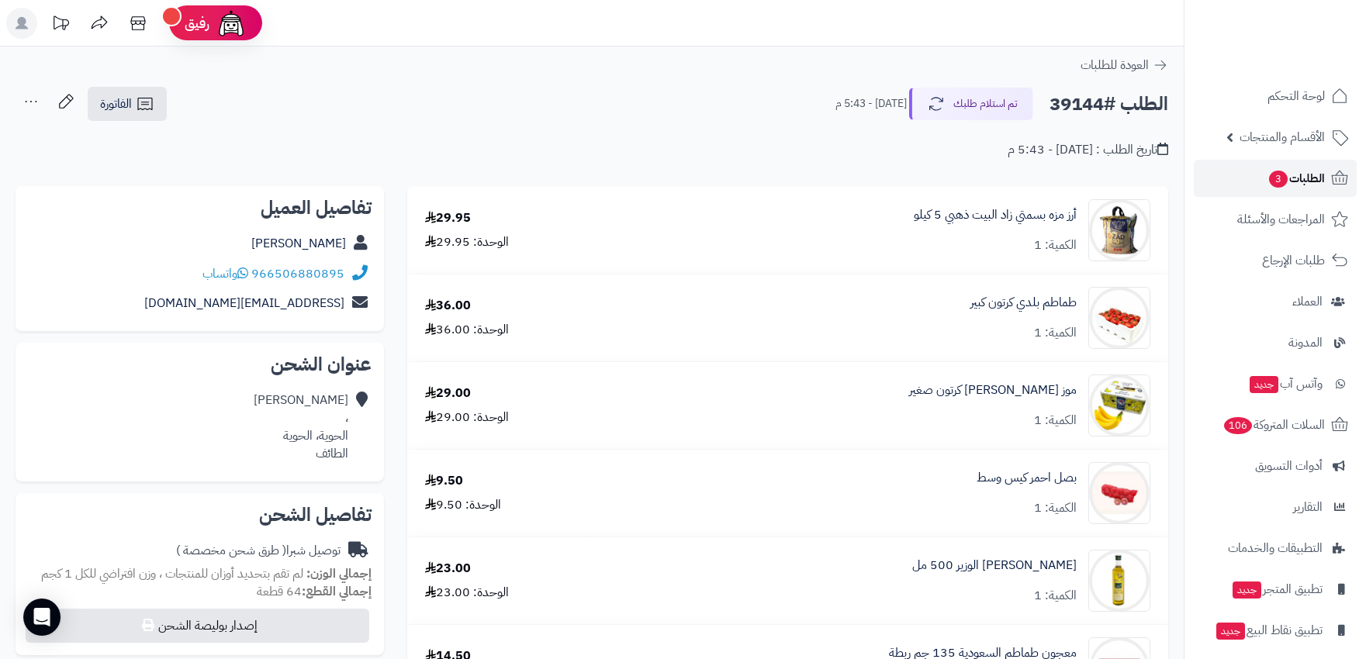
click at [1277, 176] on span "3" at bounding box center [1278, 179] width 19 height 17
